Goal: Task Accomplishment & Management: Complete application form

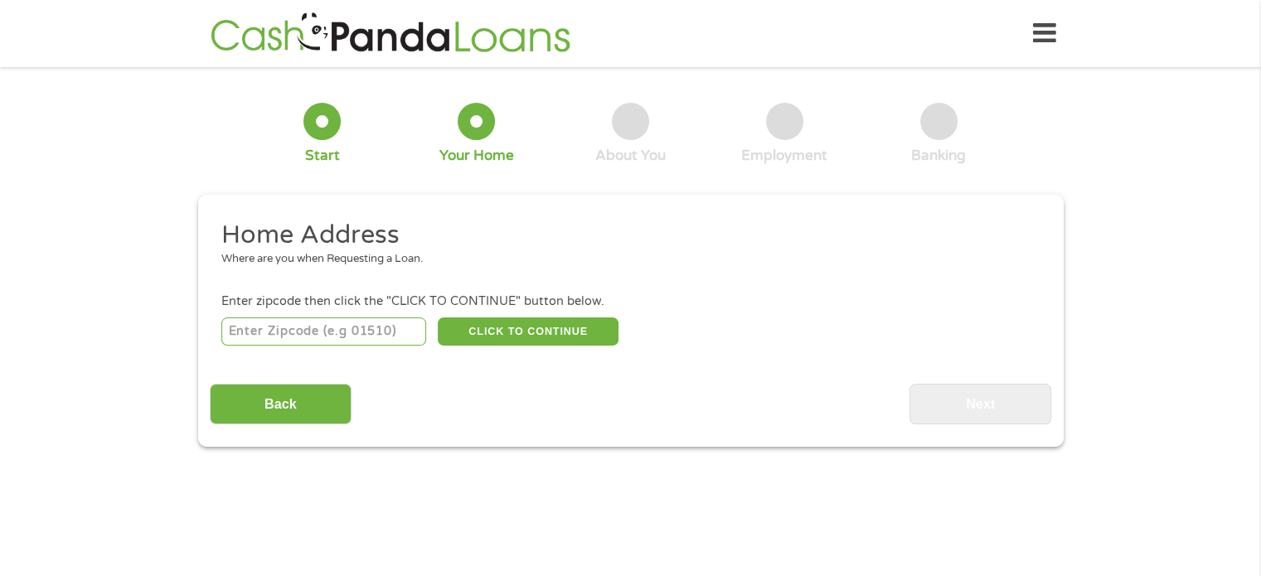
click at [304, 335] on input "number" at bounding box center [323, 332] width 205 height 28
type input "99204"
click at [567, 329] on button "CLICK TO CONTINUE" at bounding box center [528, 332] width 181 height 28
type input "99204"
type input "[GEOGRAPHIC_DATA]"
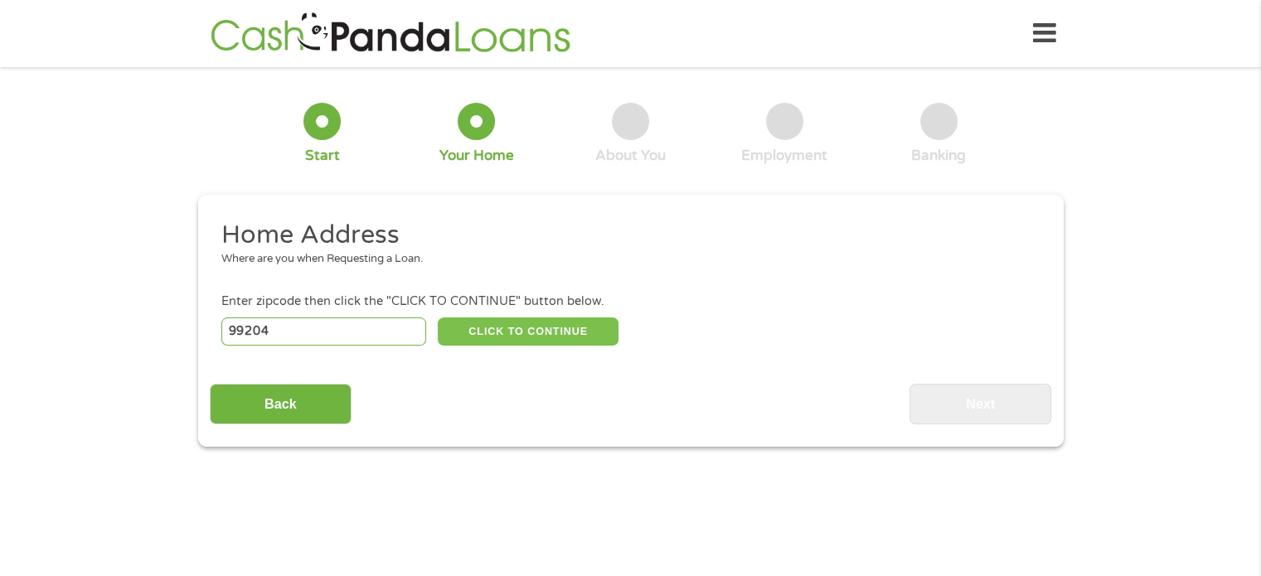
select select "[US_STATE]"
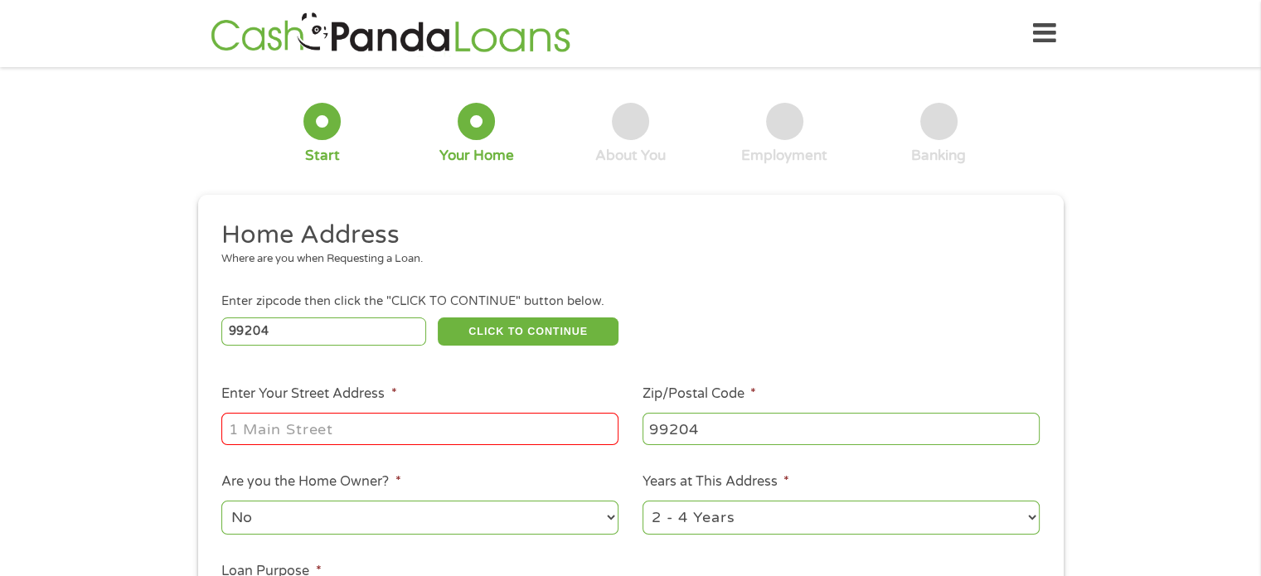
click at [357, 436] on input "Enter Your Street Address *" at bounding box center [419, 429] width 397 height 32
click at [391, 427] on input "[STREET_ADDRESS]" at bounding box center [419, 429] width 397 height 32
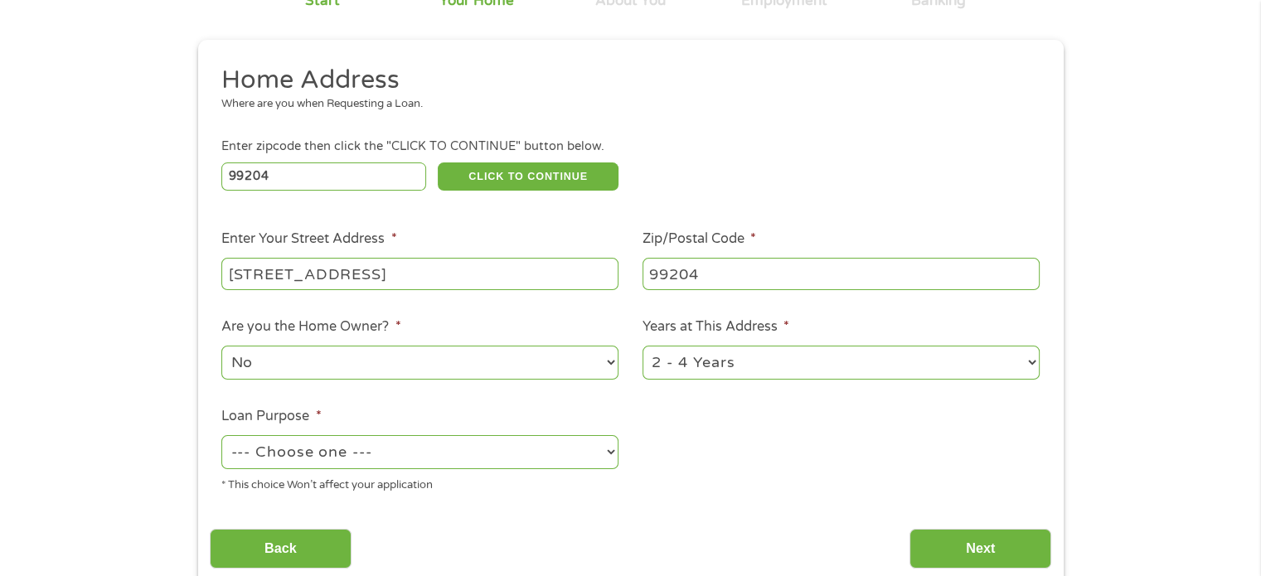
scroll to position [166, 0]
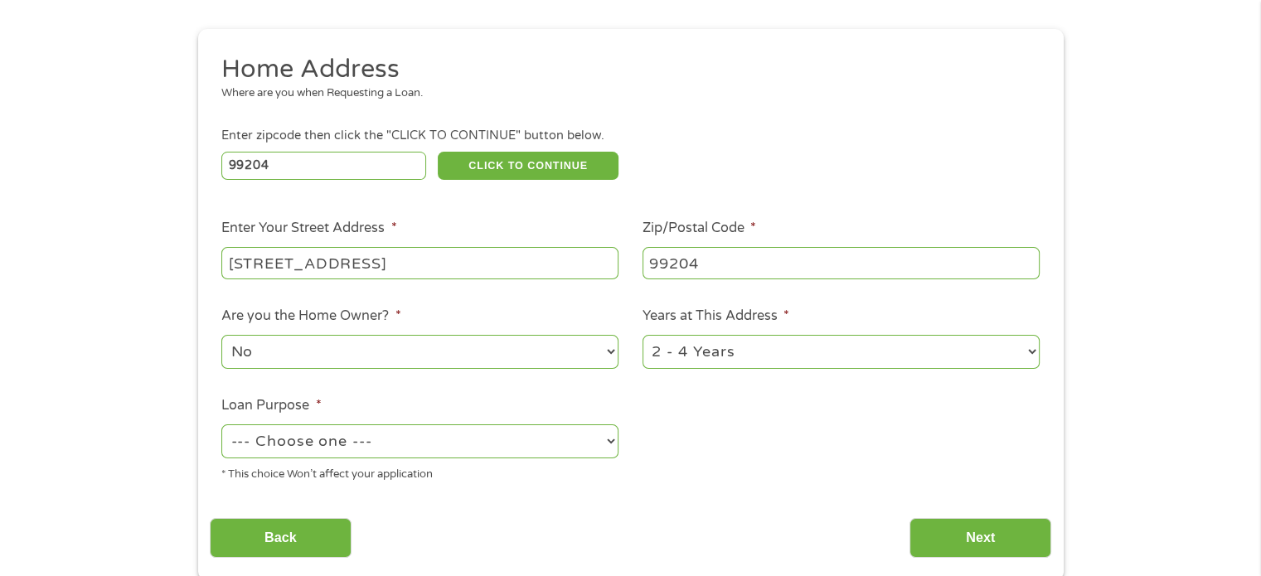
type input "[STREET_ADDRESS]"
click at [405, 450] on select "--- Choose one --- Pay Bills Debt Consolidation Home Improvement Major Purchase…" at bounding box center [419, 442] width 397 height 34
select select "paybills"
click at [221, 426] on select "--- Choose one --- Pay Bills Debt Consolidation Home Improvement Major Purchase…" at bounding box center [419, 442] width 397 height 34
click at [919, 544] on input "Next" at bounding box center [981, 538] width 142 height 41
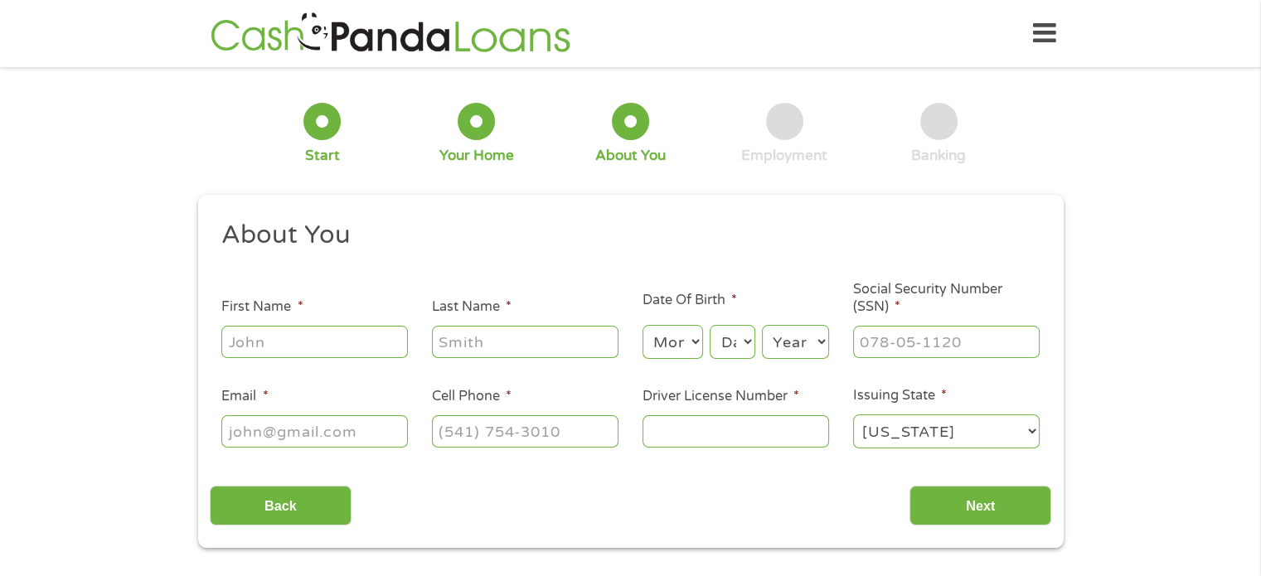
scroll to position [0, 0]
click at [284, 338] on input "First Name *" at bounding box center [314, 342] width 187 height 32
type input "[PERSON_NAME]"
type input "Hawthorne"
type input "[EMAIL_ADDRESS][DOMAIN_NAME]"
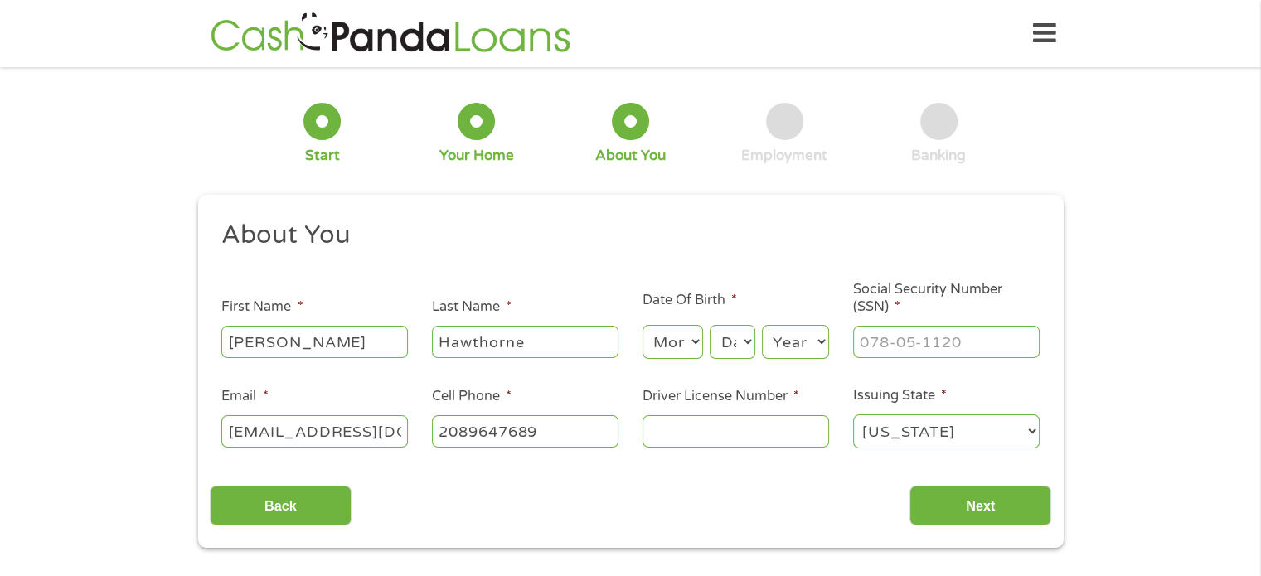
type input "[PHONE_NUMBER]"
click at [679, 343] on select "Month 1 2 3 4 5 6 7 8 9 10 11 12" at bounding box center [673, 342] width 61 height 34
select select "5"
click at [643, 326] on select "Month 1 2 3 4 5 6 7 8 9 10 11 12" at bounding box center [673, 342] width 61 height 34
click at [732, 337] on select "Day 1 2 3 4 5 6 7 8 9 10 11 12 13 14 15 16 17 18 19 20 21 22 23 24 25 26 27 28 …" at bounding box center [732, 342] width 45 height 34
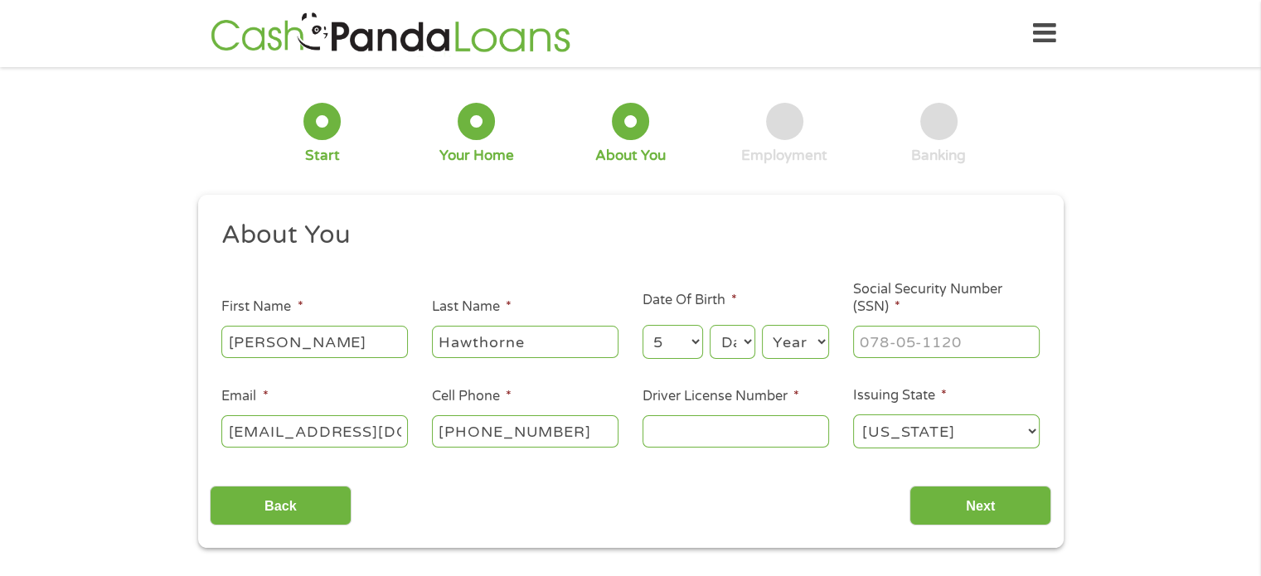
select select "25"
click at [710, 326] on select "Day 1 2 3 4 5 6 7 8 9 10 11 12 13 14 15 16 17 18 19 20 21 22 23 24 25 26 27 28 …" at bounding box center [732, 342] width 45 height 34
drag, startPoint x: 787, startPoint y: 341, endPoint x: 789, endPoint y: 332, distance: 8.7
click at [787, 341] on select "Year [DATE] 2006 2005 2004 2003 2002 2001 2000 1999 1998 1997 1996 1995 1994 19…" at bounding box center [795, 342] width 67 height 34
select select "1986"
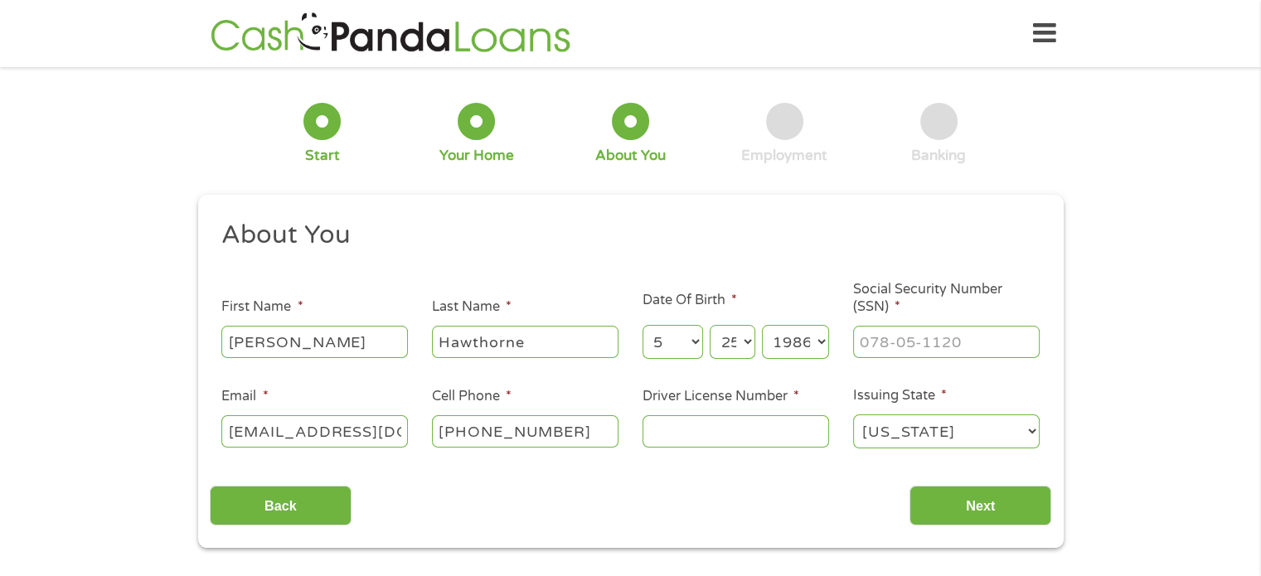
click at [762, 326] on select "Year [DATE] 2006 2005 2004 2003 2002 2001 2000 1999 1998 1997 1996 1995 1994 19…" at bounding box center [795, 342] width 67 height 34
click at [885, 335] on input "___-__-____" at bounding box center [946, 342] width 187 height 32
type input "532-02-4740"
click at [696, 440] on input "Driver License Number *" at bounding box center [736, 431] width 187 height 32
type input "WDL6Z24B303B"
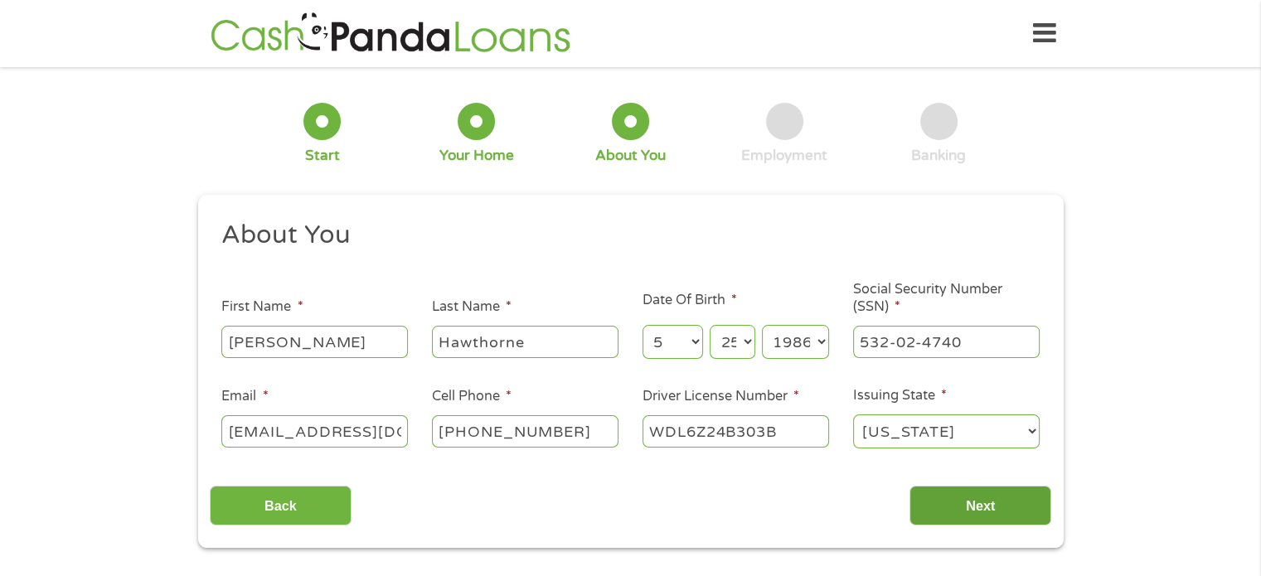
click at [975, 508] on input "Next" at bounding box center [981, 506] width 142 height 41
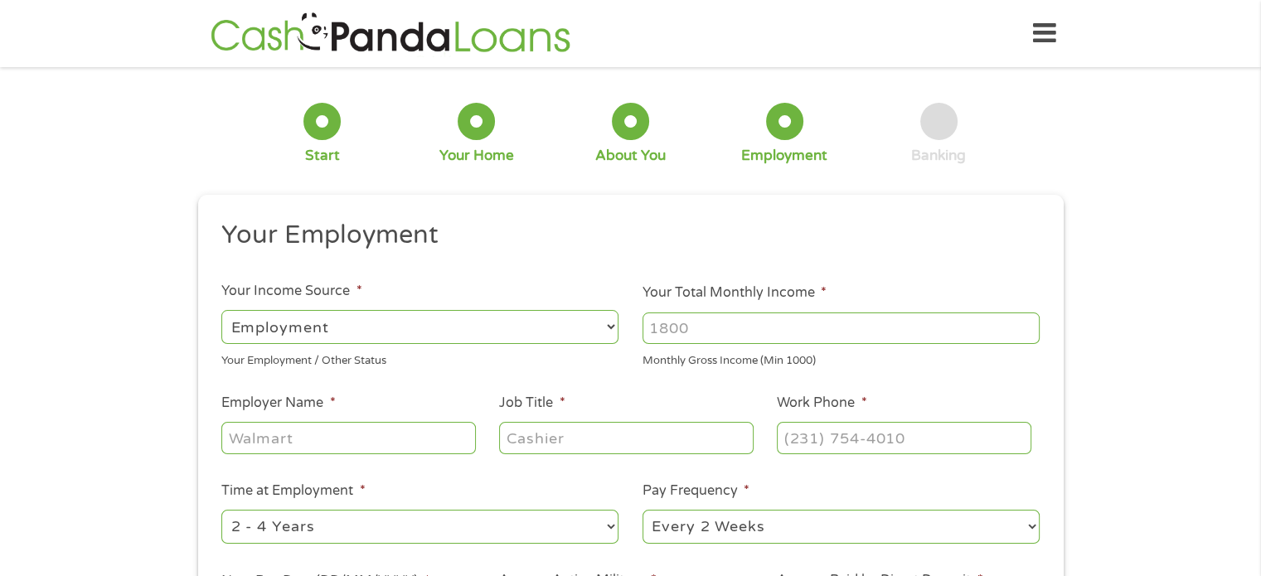
click at [677, 324] on input "Your Total Monthly Income *" at bounding box center [841, 329] width 397 height 32
type input "5625"
click at [366, 445] on input "Employer Name *" at bounding box center [348, 438] width 254 height 32
type input "Sunshine Health Facilities"
type input "Addiction counselor"
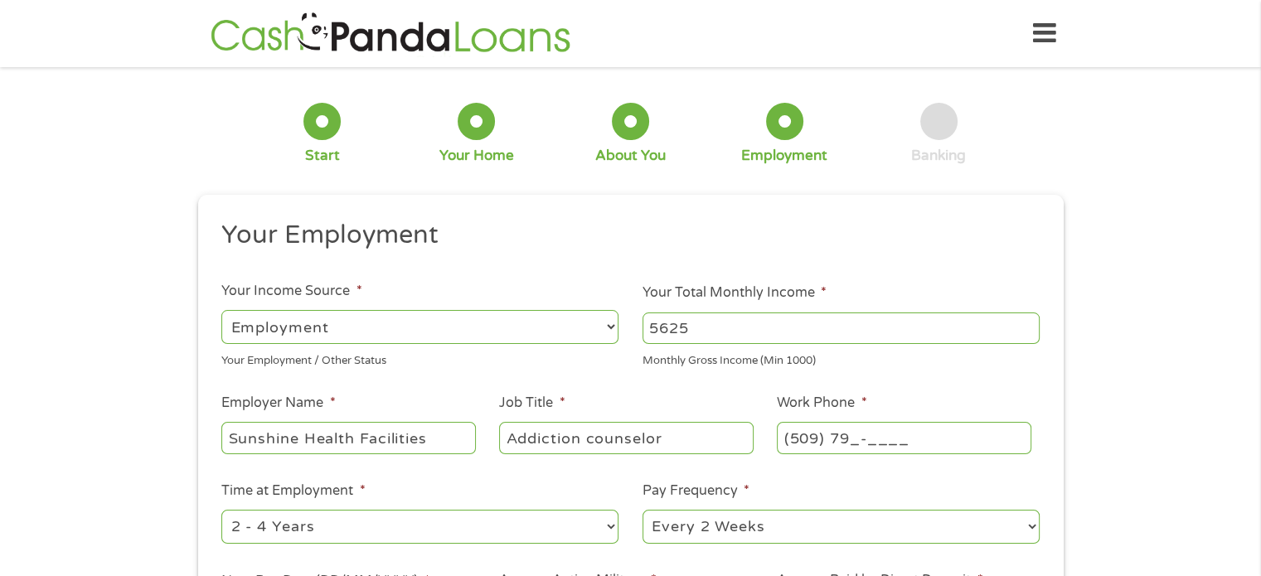
type input "(509) 796-____"
type input "[PHONE_NUMBER]"
click at [494, 471] on ul "Your Employment Your Income Source * --- Choose one --- Employment [DEMOGRAPHIC…" at bounding box center [631, 433] width 842 height 429
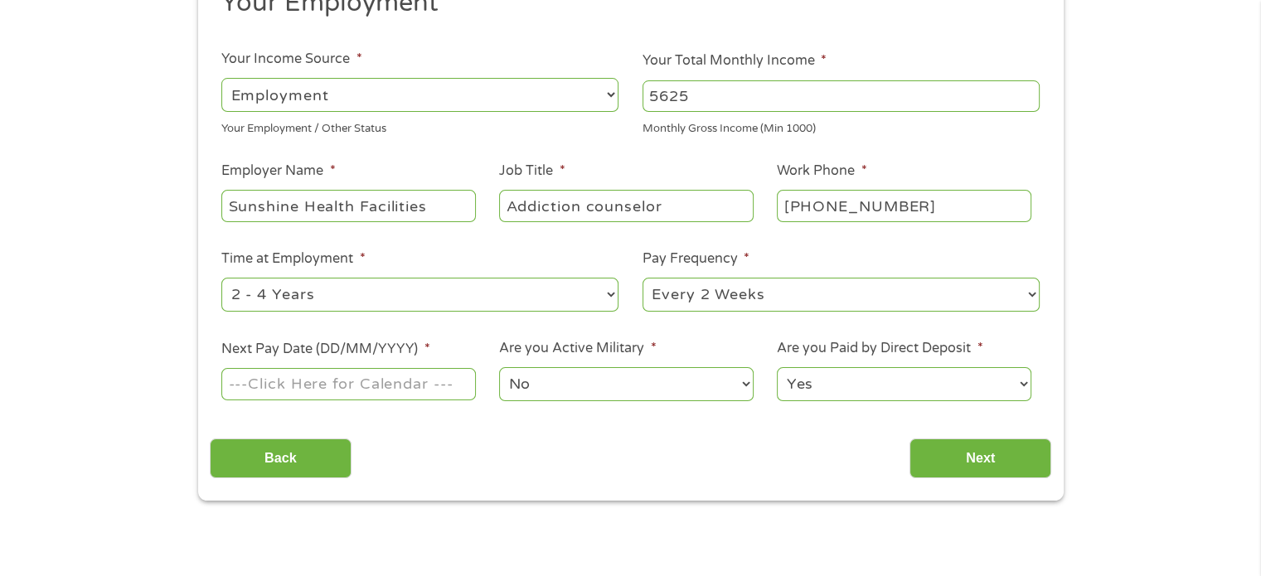
scroll to position [249, 0]
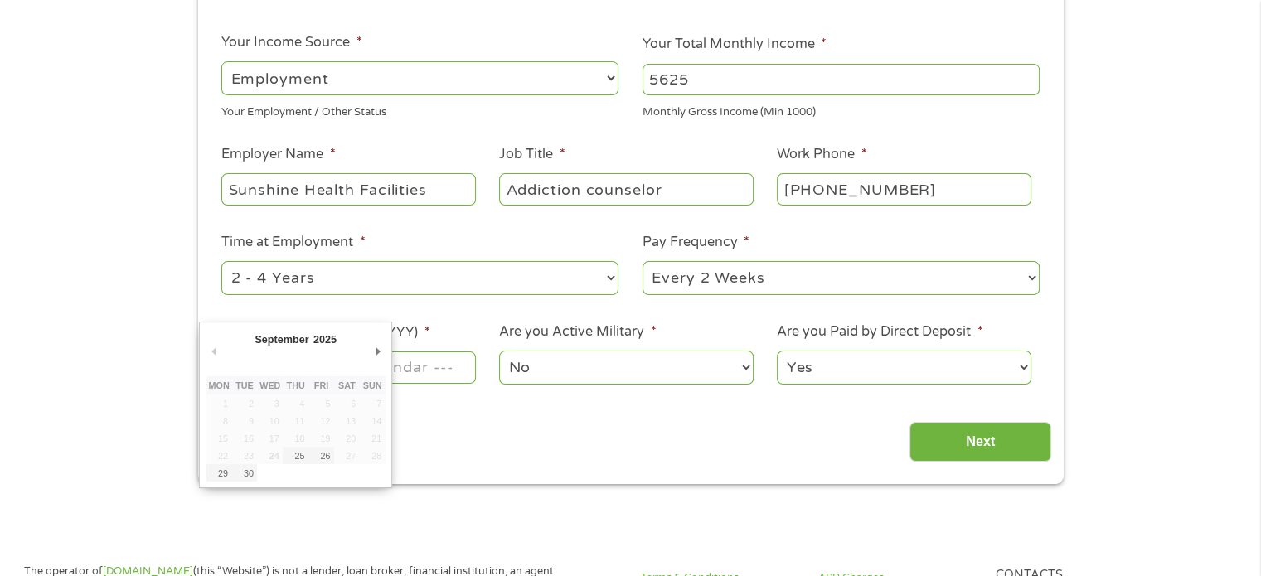
click at [392, 370] on input "Next Pay Date (DD/MM/YYYY) *" at bounding box center [348, 368] width 254 height 32
type input "[DATE]"
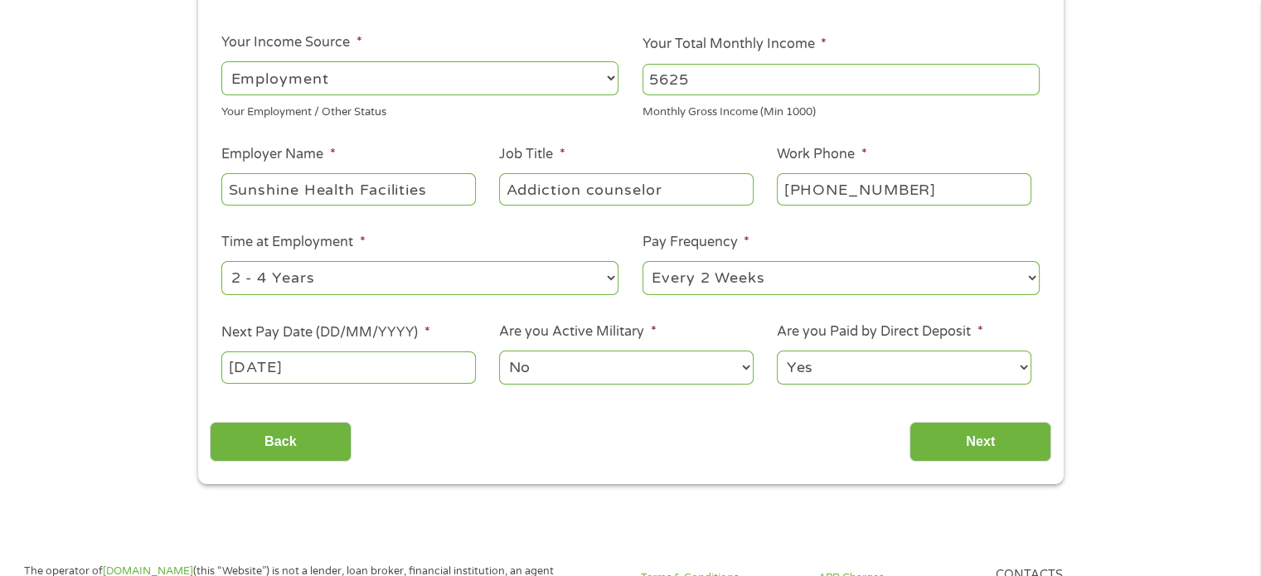
click at [361, 363] on input "[DATE]" at bounding box center [348, 368] width 254 height 32
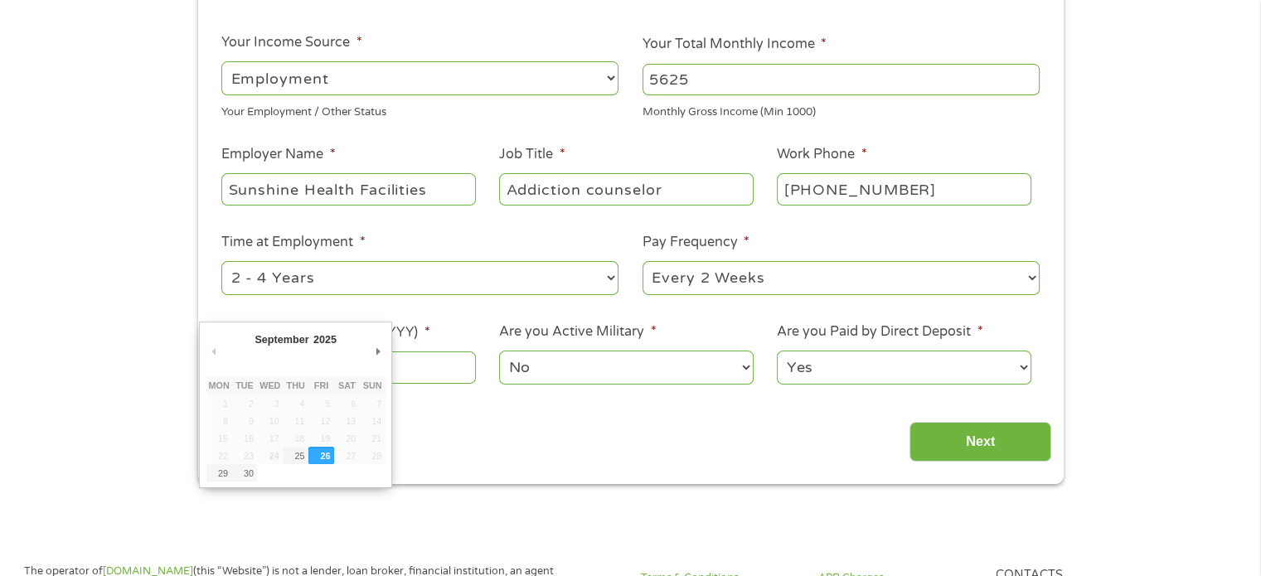
click at [361, 363] on div "September January February March April May June July August September October N…" at bounding box center [295, 404] width 179 height 153
drag, startPoint x: 531, startPoint y: 424, endPoint x: 691, endPoint y: 436, distance: 159.7
click at [534, 425] on div "Back Next" at bounding box center [631, 436] width 842 height 52
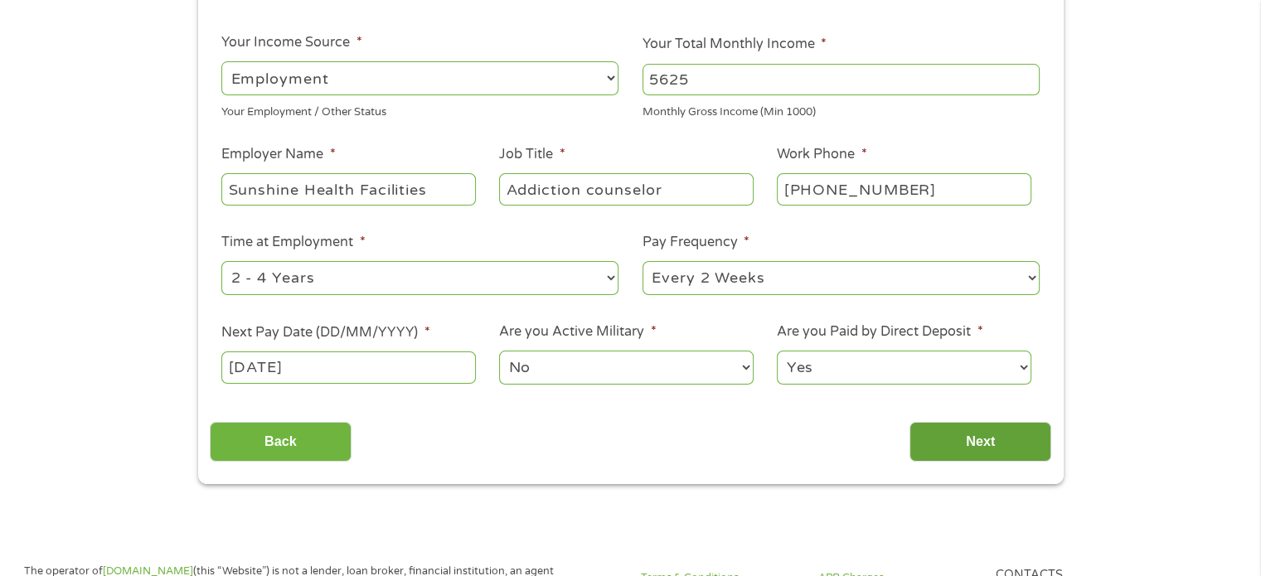
click at [966, 445] on input "Next" at bounding box center [981, 442] width 142 height 41
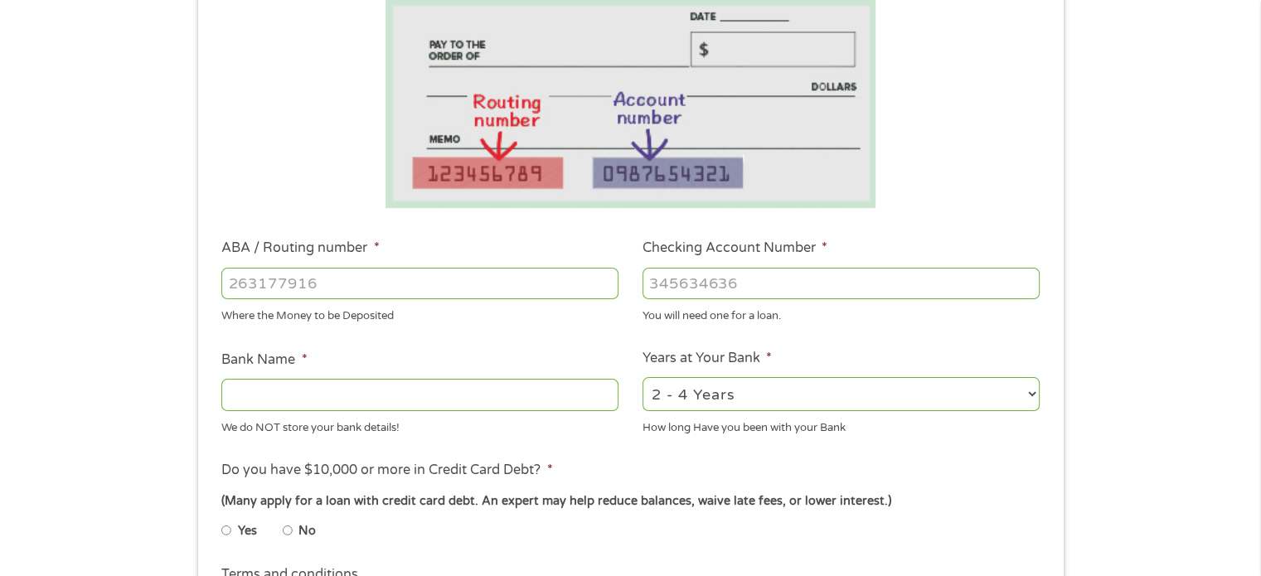
scroll to position [332, 0]
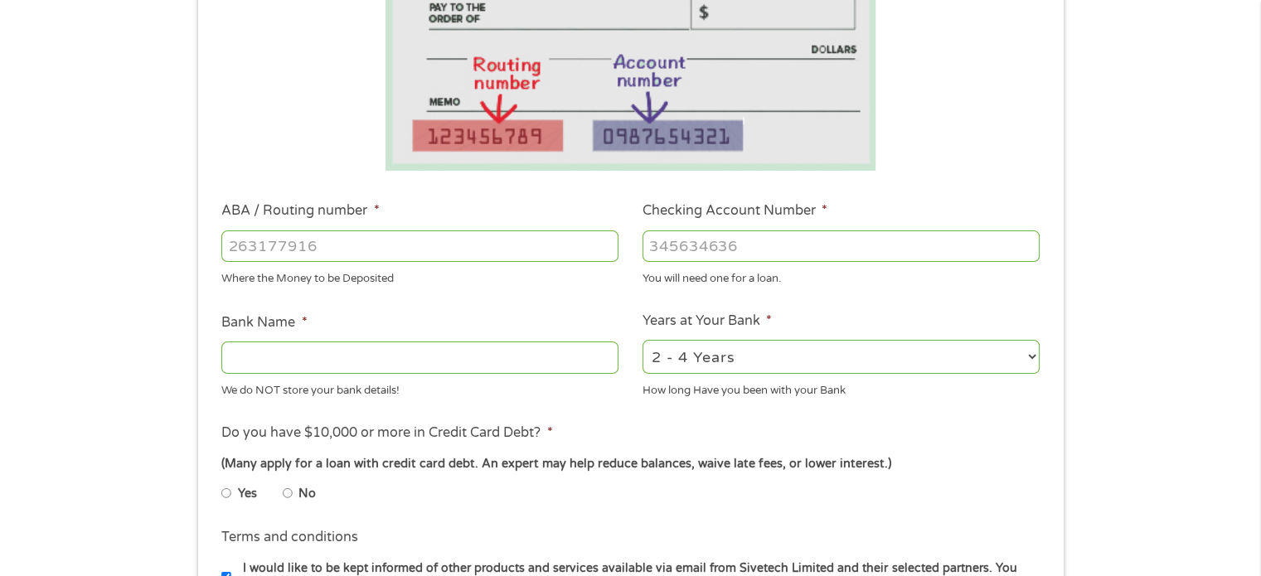
click at [287, 493] on input "No" at bounding box center [288, 493] width 10 height 27
radio input "true"
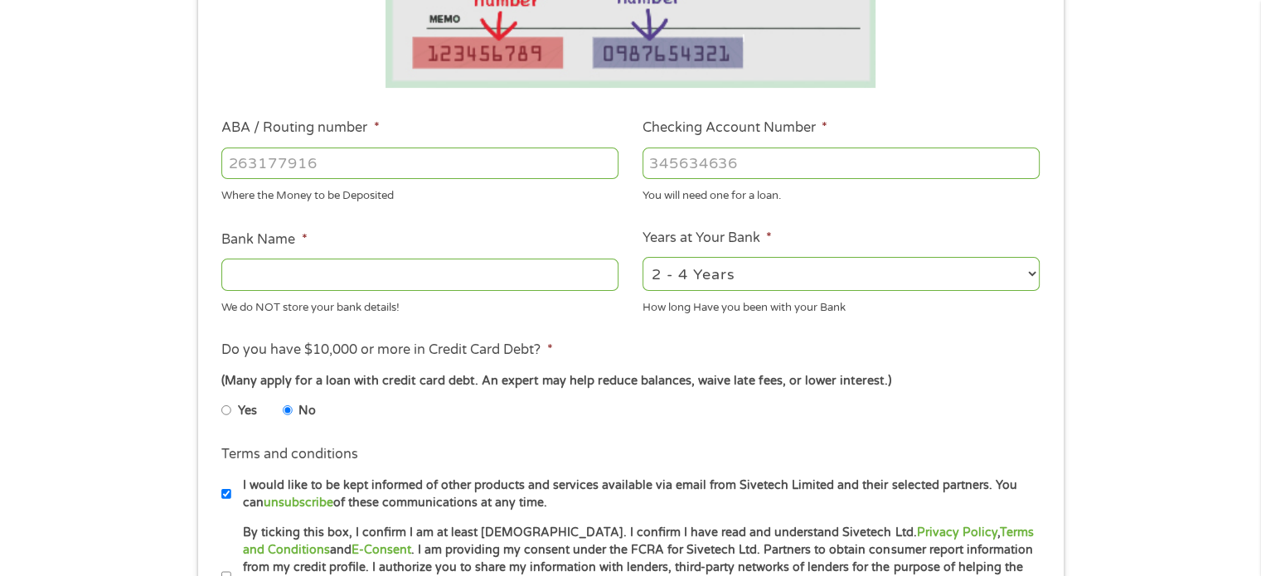
scroll to position [497, 0]
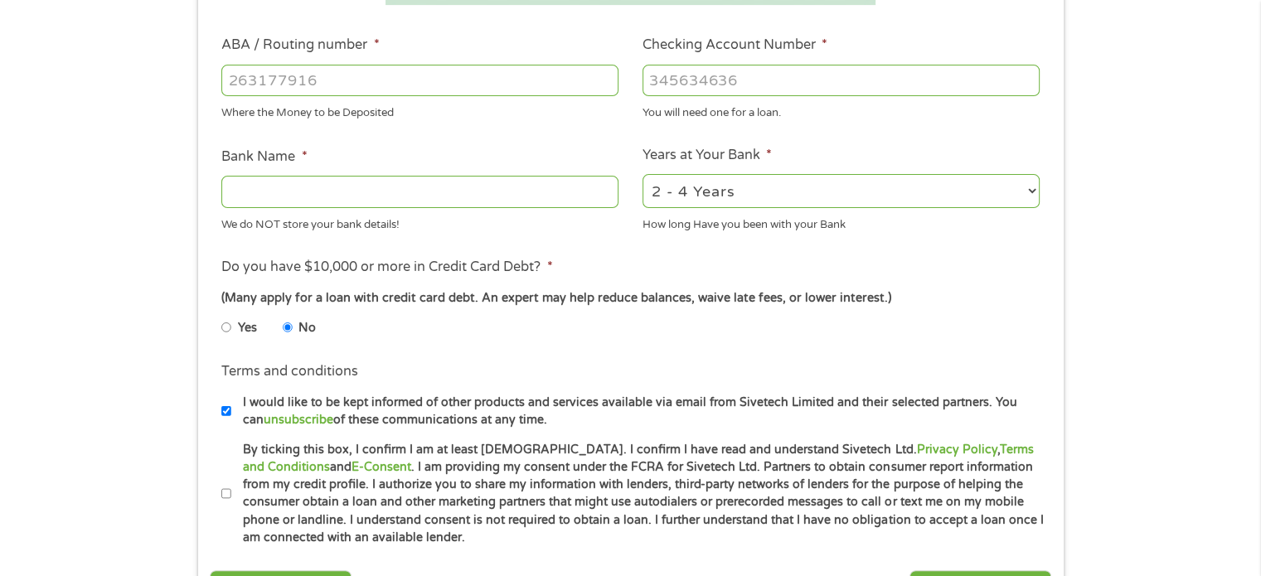
click at [225, 414] on input "I would like to be kept informed of other products and services available via e…" at bounding box center [226, 411] width 10 height 27
checkbox input "false"
click at [230, 492] on input "By ticking this box, I confirm I am at least [DEMOGRAPHIC_DATA]. I confirm I ha…" at bounding box center [226, 494] width 10 height 27
checkbox input "true"
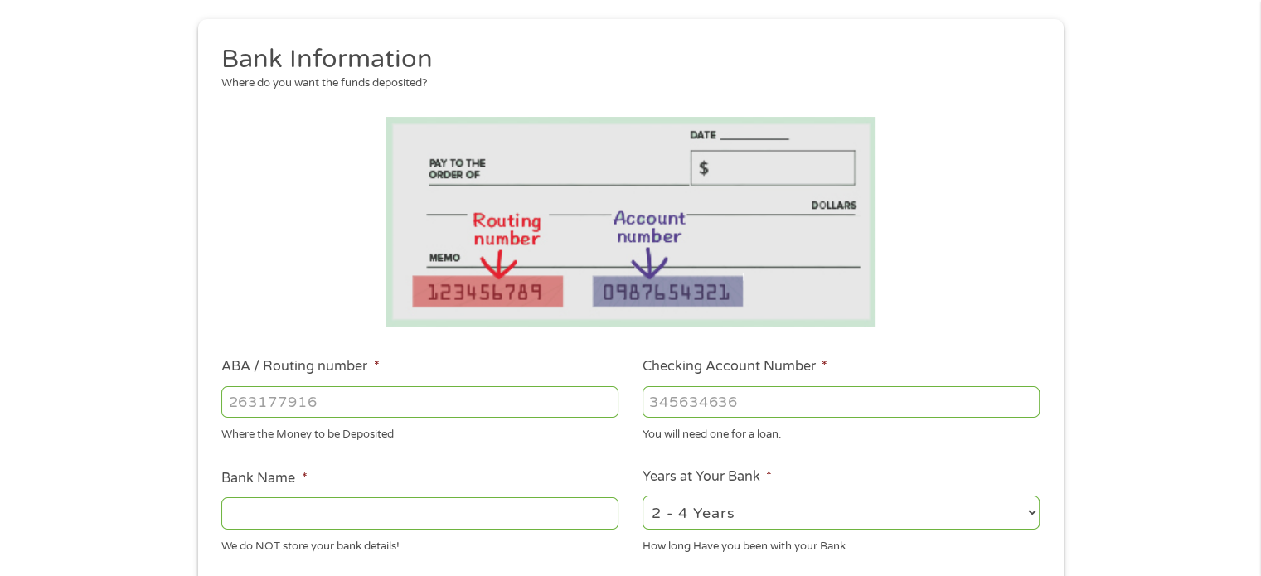
scroll to position [166, 0]
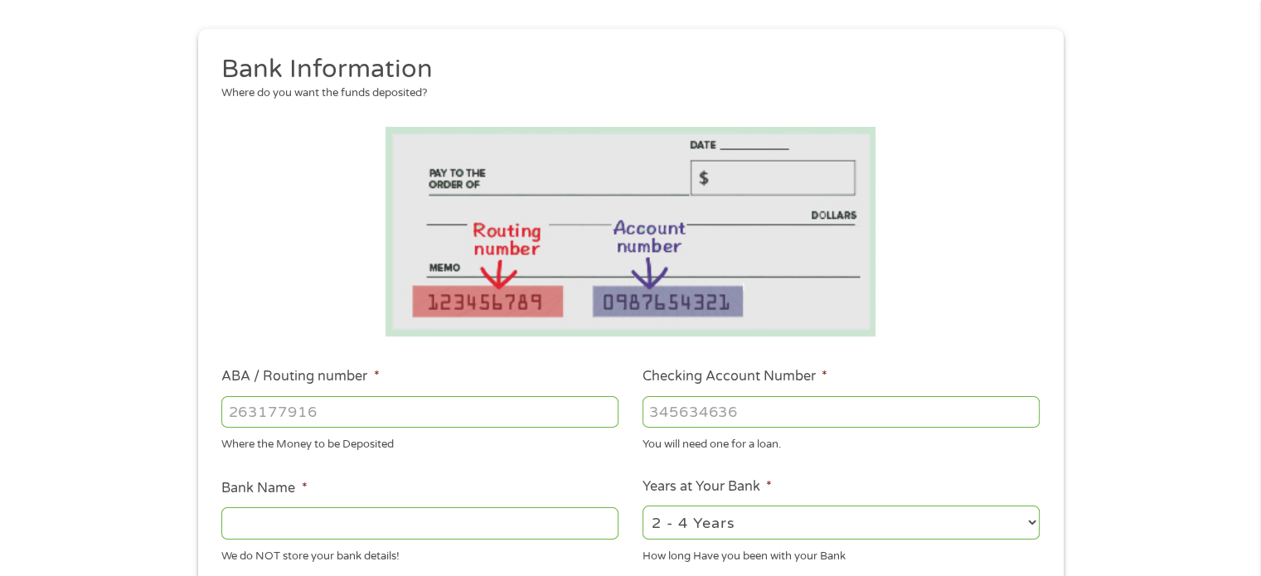
click at [328, 515] on input "Bank Name *" at bounding box center [419, 523] width 397 height 32
type input "[US_STATE] Trust Bank"
click at [295, 408] on input "ABA / Routing number *" at bounding box center [419, 412] width 397 height 32
type input "125100089"
type input "[US_STATE] TRUST BANK"
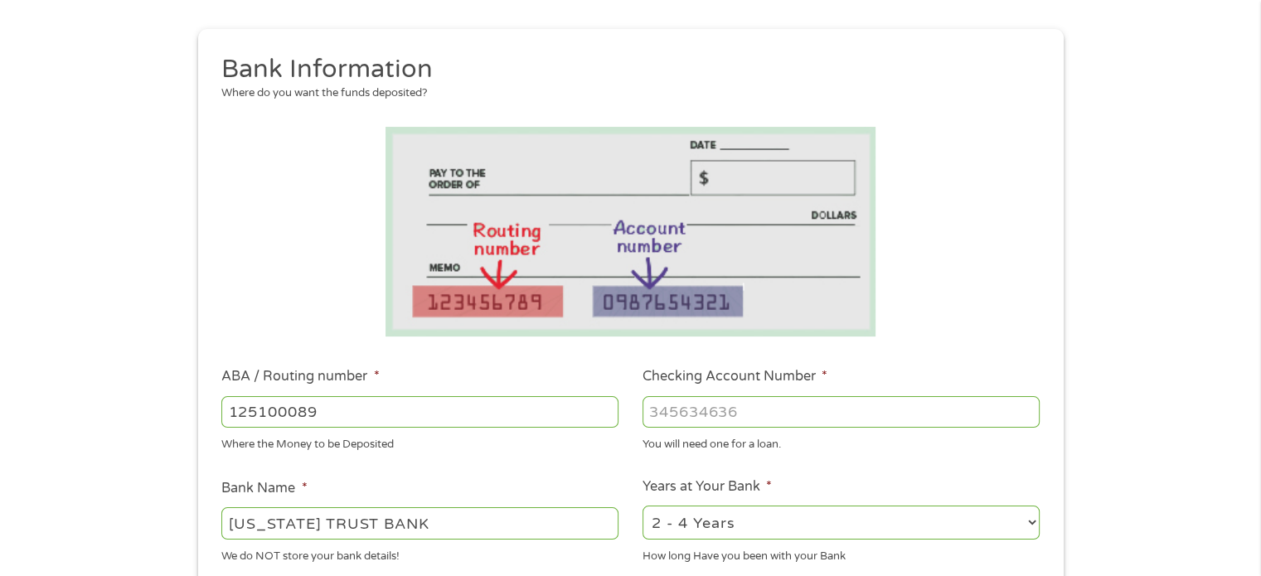
type input "125100089"
click at [692, 410] on input "Checking Account Number *" at bounding box center [841, 412] width 397 height 32
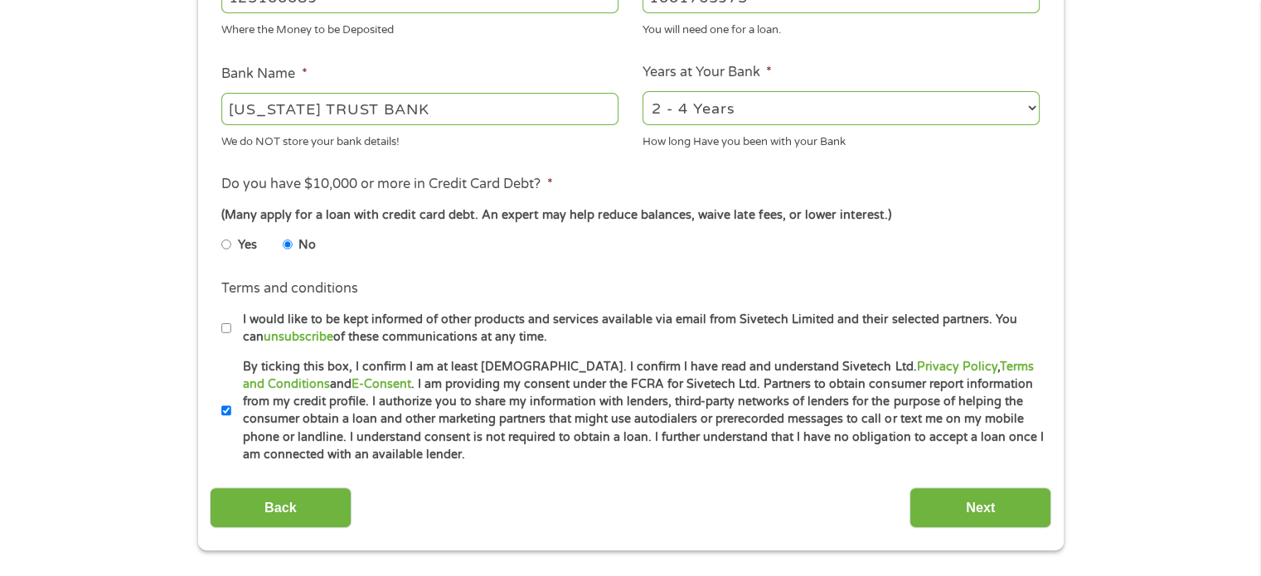
scroll to position [746, 0]
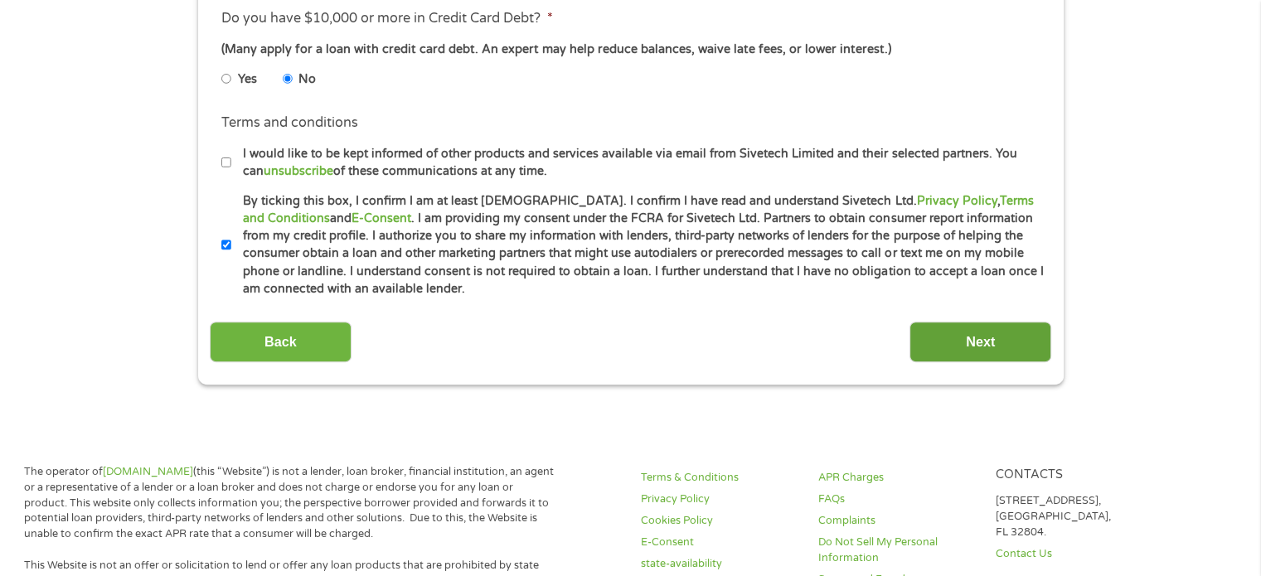
type input "1001763975"
click at [988, 339] on input "Next" at bounding box center [981, 342] width 142 height 41
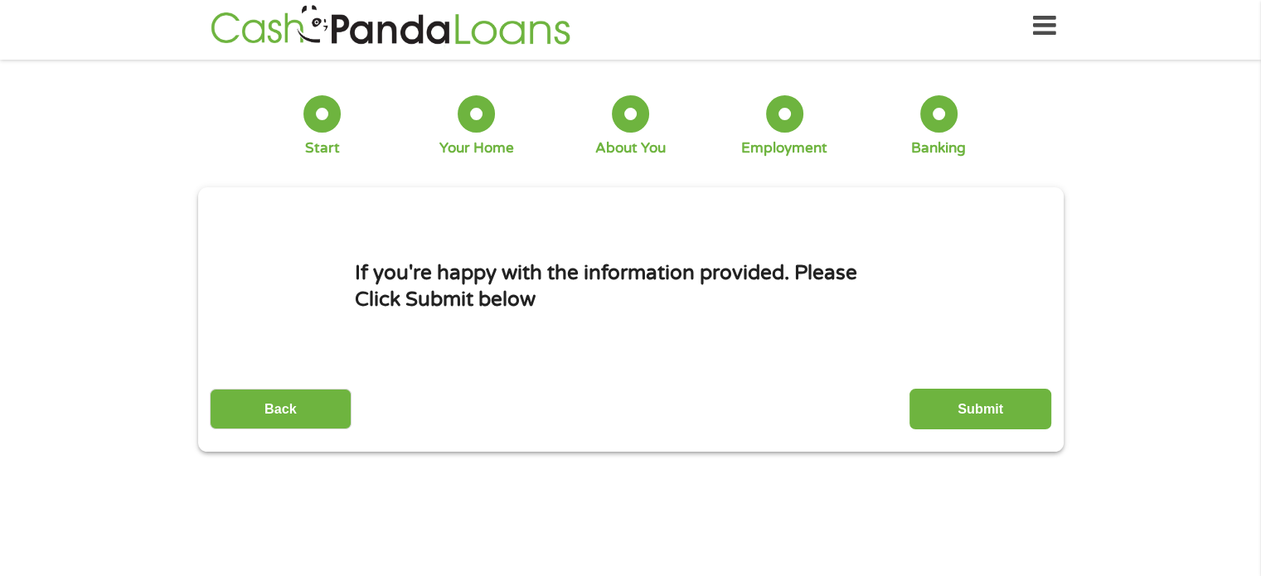
scroll to position [0, 0]
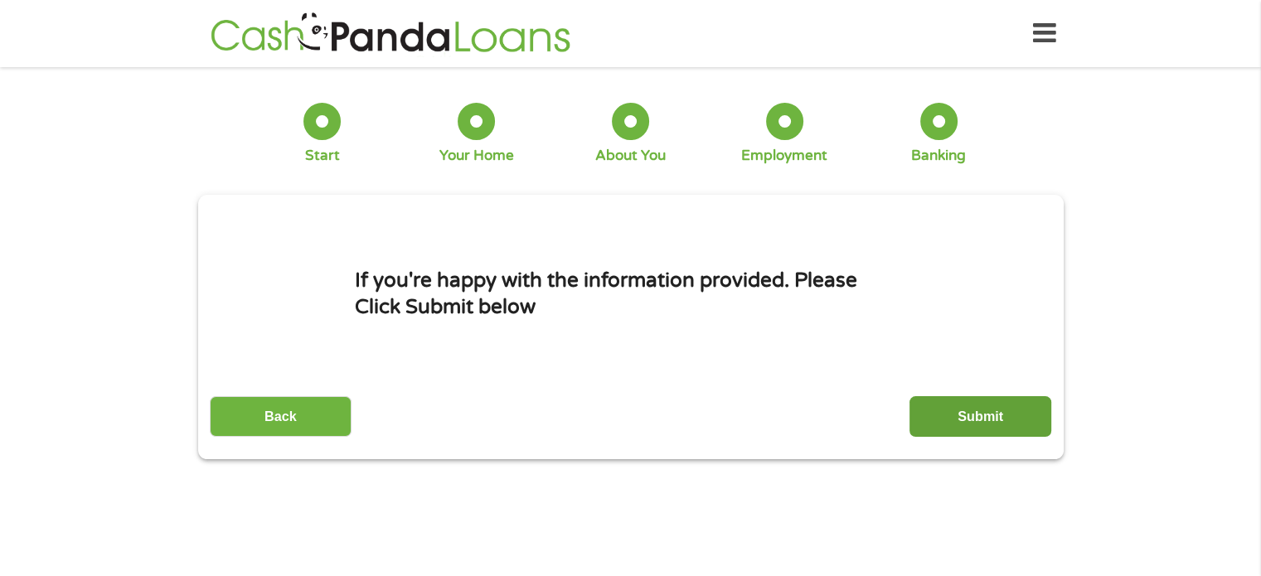
click at [963, 425] on input "Submit" at bounding box center [981, 416] width 142 height 41
